Goal: Navigation & Orientation: Find specific page/section

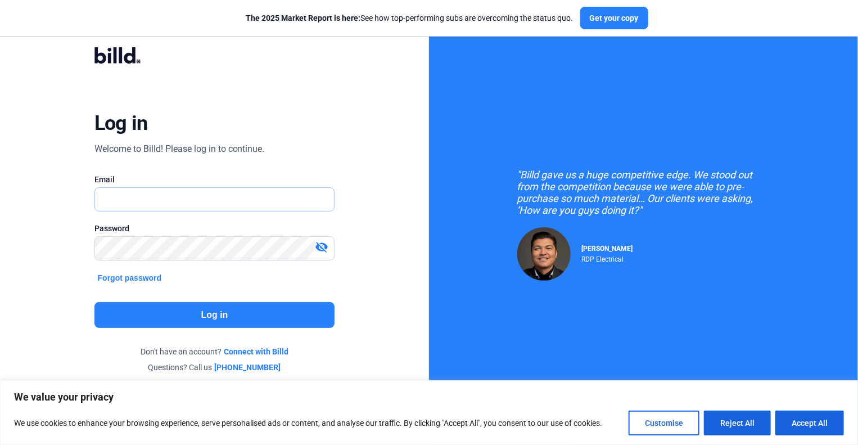
type input "[EMAIL_ADDRESS][DOMAIN_NAME]"
click at [286, 314] on button "Log in" at bounding box center [215, 315] width 241 height 26
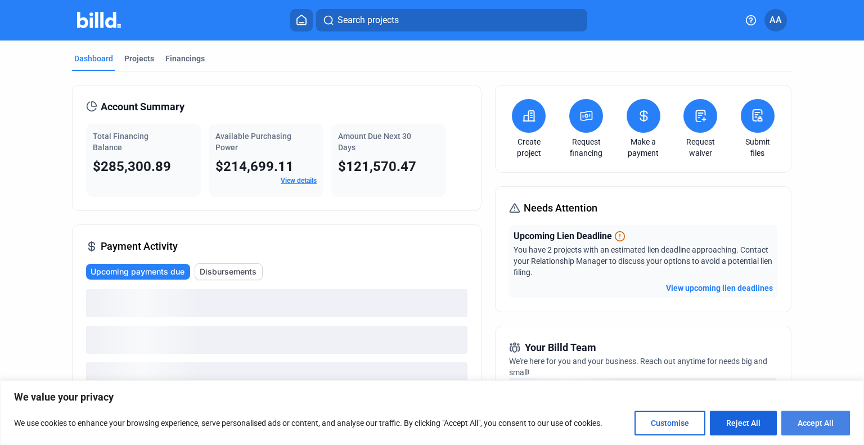
click at [801, 426] on button "Accept All" at bounding box center [815, 423] width 69 height 25
checkbox input "true"
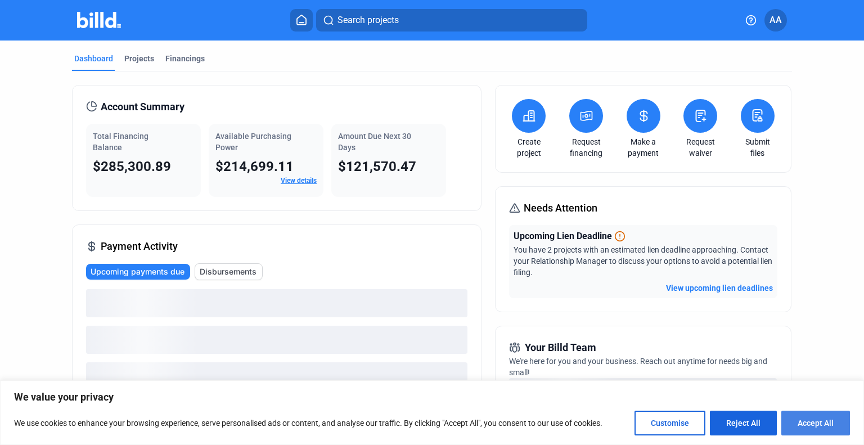
checkbox input "true"
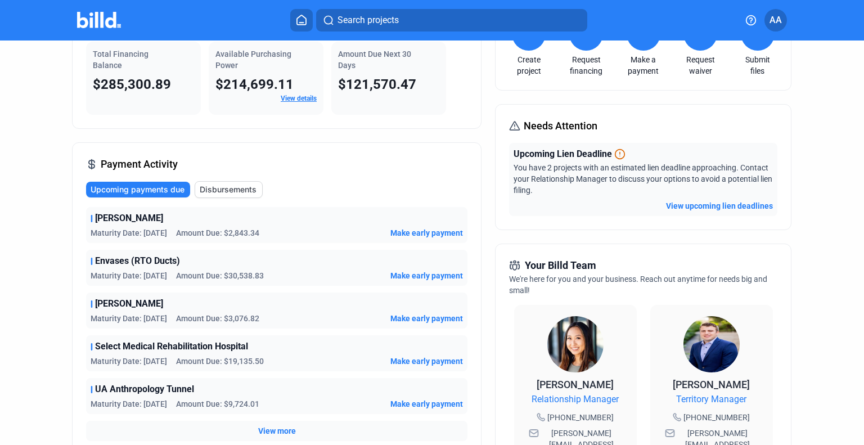
scroll to position [83, 0]
